Goal: Task Accomplishment & Management: Manage account settings

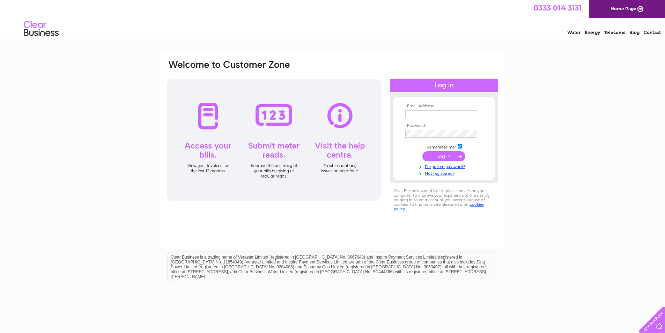
type input "derek@bwd-accounts.co.uk"
click at [447, 156] on input "submit" at bounding box center [444, 156] width 43 height 10
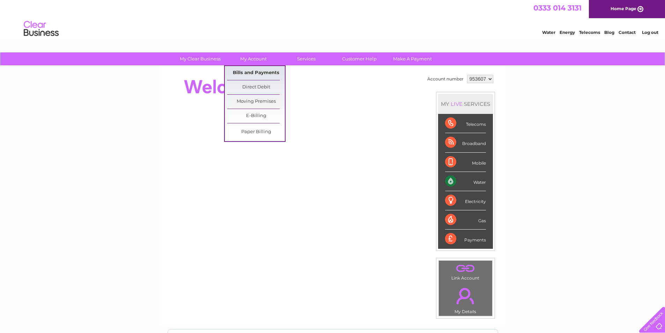
click at [260, 73] on link "Bills and Payments" at bounding box center [256, 73] width 58 height 14
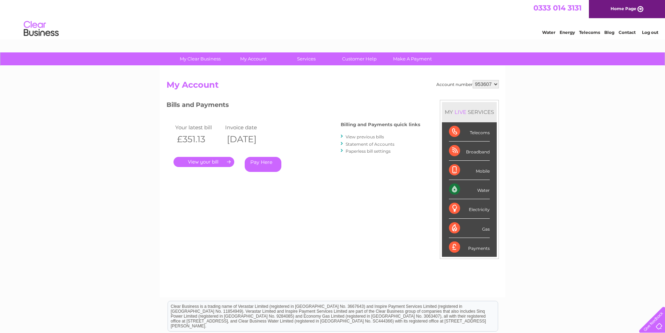
click at [199, 162] on link "." at bounding box center [204, 162] width 61 height 10
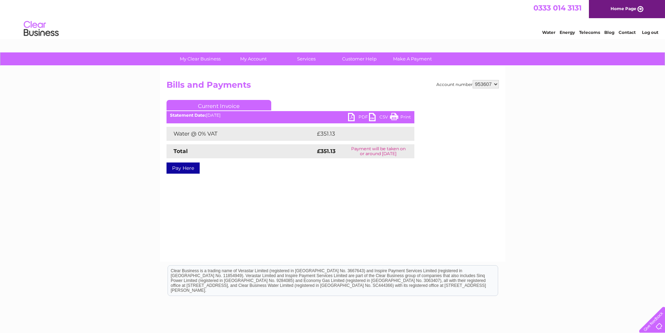
click at [351, 116] on link "PDF" at bounding box center [358, 118] width 21 height 10
